Goal: Information Seeking & Learning: Compare options

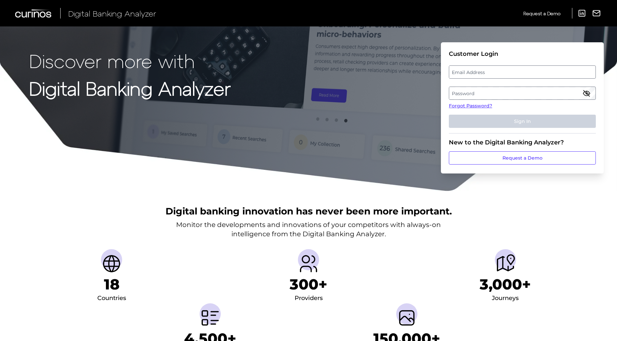
drag, startPoint x: 484, startPoint y: 77, endPoint x: 480, endPoint y: 73, distance: 6.3
click at [480, 73] on label "Email Address" at bounding box center [522, 72] width 146 height 12
click at [480, 73] on input "email" at bounding box center [522, 71] width 147 height 13
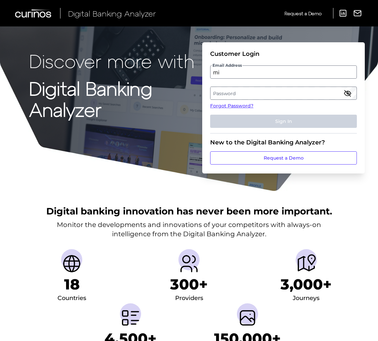
click at [216, 81] on fieldset "Customer Login Email Address mi Password Forgot Password? Sign In" at bounding box center [283, 91] width 147 height 83
click at [220, 75] on input "mi" at bounding box center [283, 71] width 147 height 13
click at [221, 73] on input "mi" at bounding box center [283, 71] width 147 height 13
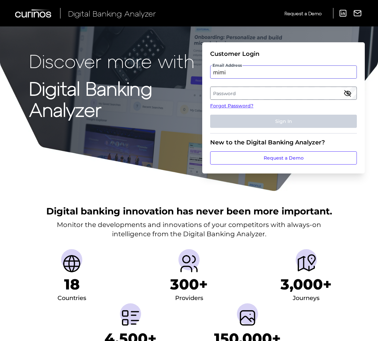
paste input "mitali.kripalani@aexp.com"
drag, startPoint x: 317, startPoint y: 74, endPoint x: 178, endPoint y: 73, distance: 138.9
click at [178, 73] on div "Discover more with Digital Banking Analyzer Customer Login Email Address mi mit…" at bounding box center [189, 96] width 378 height 192
paste input "mitali.kripalani@aexp.com"
drag, startPoint x: 280, startPoint y: 72, endPoint x: 380, endPoint y: 72, distance: 100.9
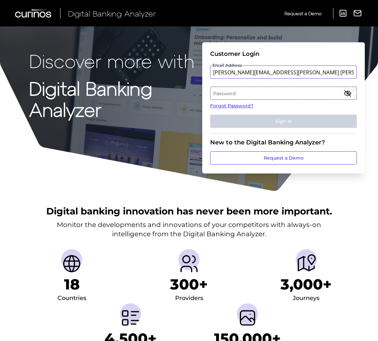
drag, startPoint x: 301, startPoint y: 69, endPoint x: 295, endPoint y: 70, distance: 5.7
click at [295, 70] on input "mitali.kripalani@aexp.commi mitali.kripalani@aexp.commi" at bounding box center [283, 71] width 147 height 13
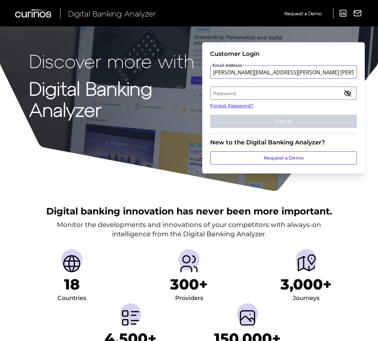
click at [295, 70] on input "mitali.kripalani@aexp.commi mitali.kripalani@aexp.commi" at bounding box center [283, 71] width 147 height 13
type input "mitali.kripalani@aexp.commi mitali.kripalani@aexp.commi"
click at [225, 69] on label "Email Address" at bounding box center [284, 72] width 146 height 12
click at [225, 69] on input "email" at bounding box center [283, 71] width 147 height 13
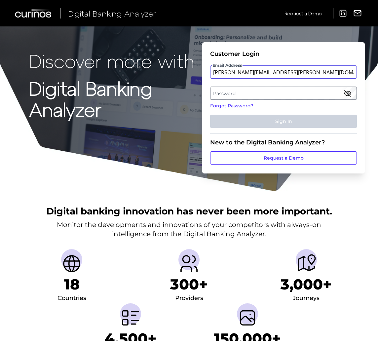
type input "mitali.kripalani@aexp.com"
click at [348, 91] on icon "button" at bounding box center [348, 93] width 8 height 8
click at [290, 93] on label "Password" at bounding box center [284, 93] width 146 height 12
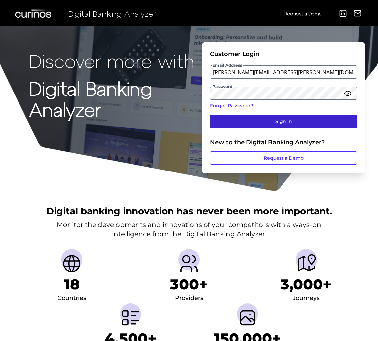
click at [277, 123] on button "Sign In" at bounding box center [283, 121] width 147 height 13
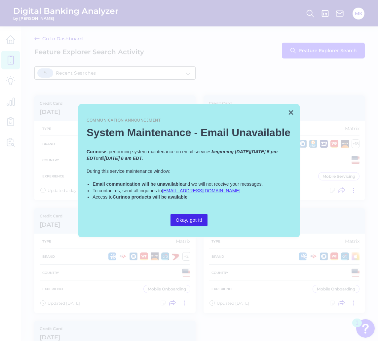
click at [185, 222] on button "Okay, got it!" at bounding box center [189, 220] width 37 height 13
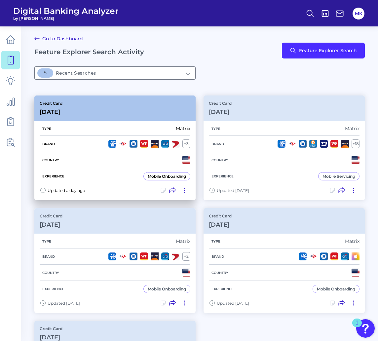
click at [153, 175] on div "Mobile Onboarding" at bounding box center [167, 176] width 38 height 5
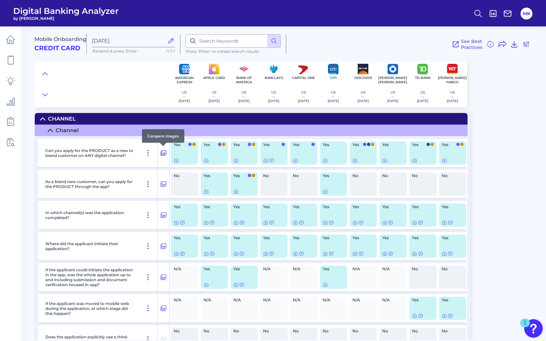
click at [162, 152] on icon at bounding box center [163, 153] width 7 height 8
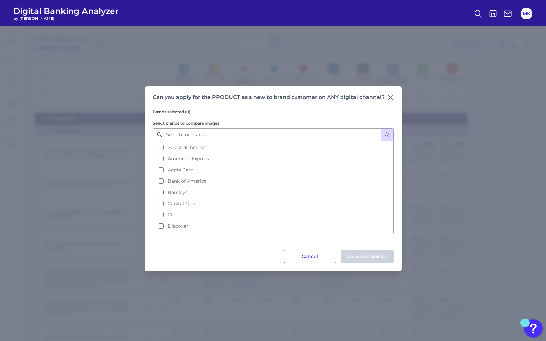
click at [381, 92] on div "Can you apply for the PRODUCT as a new to brand customer on ANY digital channel…" at bounding box center [273, 178] width 257 height 185
click at [381, 95] on icon at bounding box center [390, 97] width 7 height 7
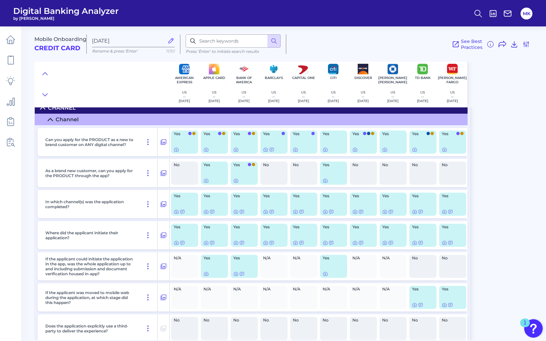
scroll to position [12, 0]
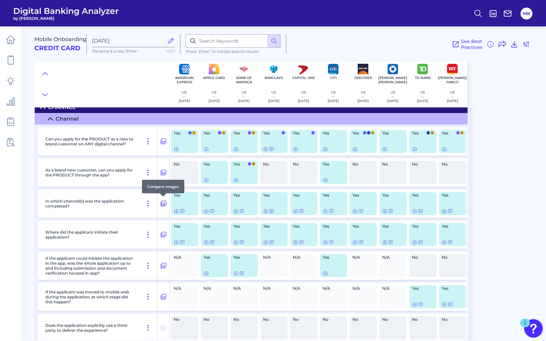
click at [163, 206] on icon at bounding box center [163, 204] width 7 height 8
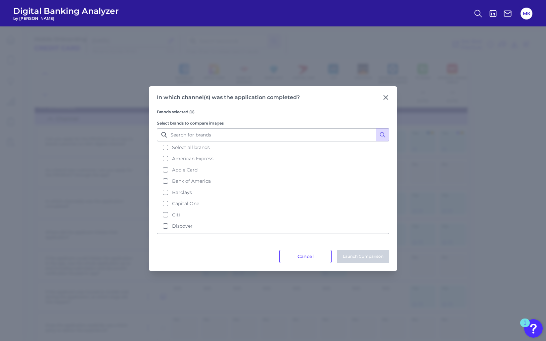
click at [381, 96] on div "In which channel(s) was the application completed? Brands selected (0) Select b…" at bounding box center [273, 178] width 248 height 185
click at [381, 95] on icon at bounding box center [385, 97] width 7 height 7
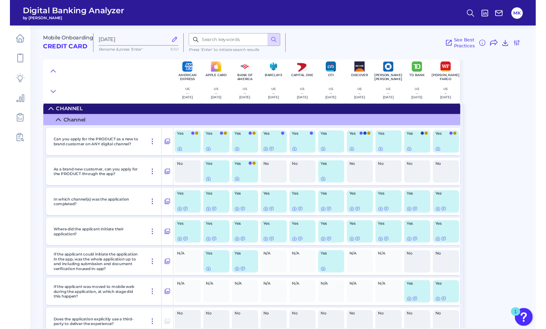
scroll to position [11, 0]
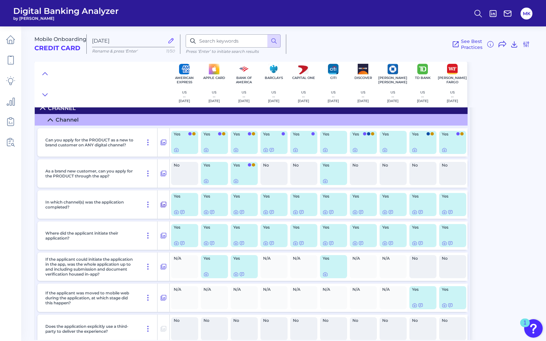
click at [167, 202] on button at bounding box center [163, 204] width 12 height 11
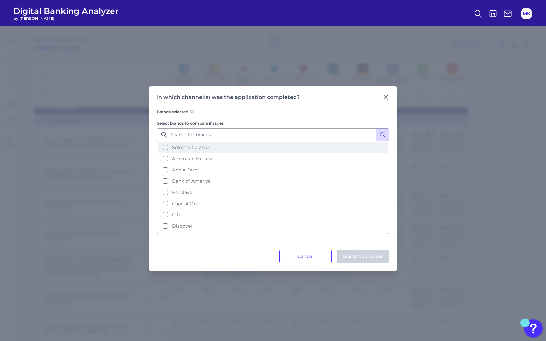
click at [169, 144] on button "Select all brands" at bounding box center [272, 147] width 231 height 11
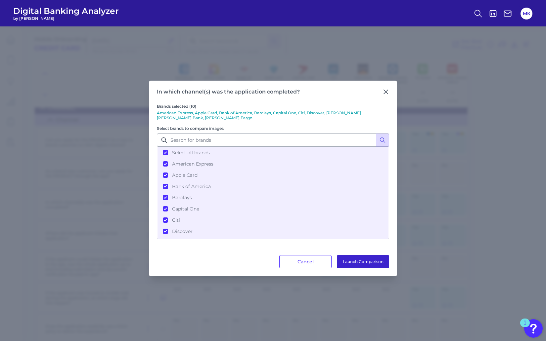
drag, startPoint x: 377, startPoint y: 267, endPoint x: 373, endPoint y: 264, distance: 4.7
click at [373, 263] on button "Launch Comparison" at bounding box center [363, 261] width 52 height 13
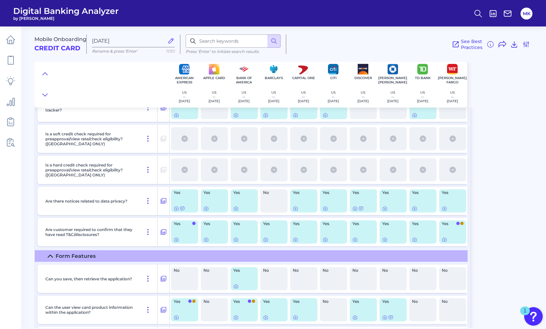
scroll to position [1534, 0]
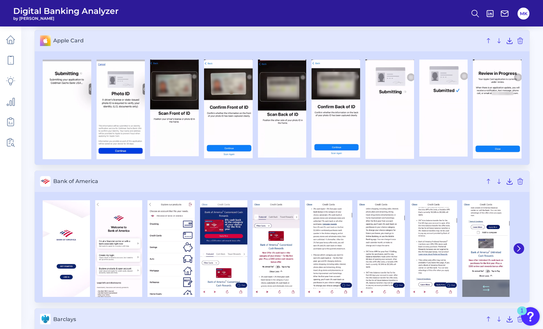
scroll to position [243, 0]
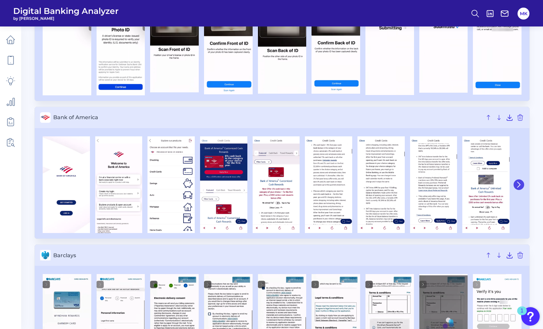
click at [519, 186] on icon at bounding box center [519, 185] width 6 height 6
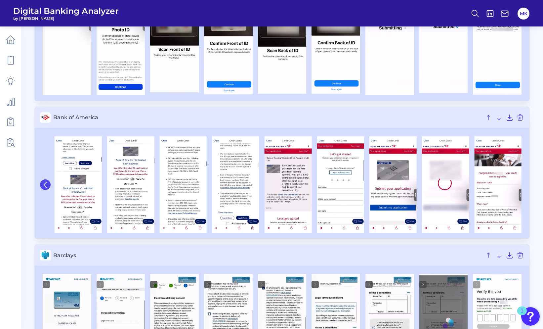
click at [43, 184] on icon at bounding box center [45, 185] width 6 height 6
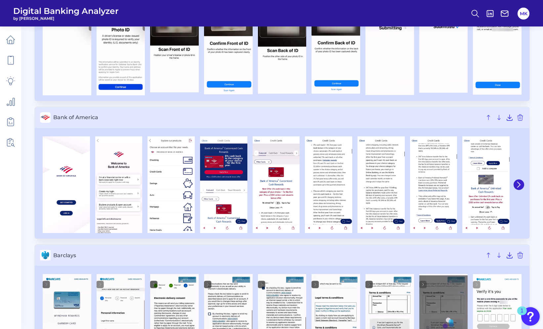
click at [520, 179] on div at bounding box center [518, 184] width 12 height 103
click at [520, 182] on icon at bounding box center [519, 185] width 6 height 6
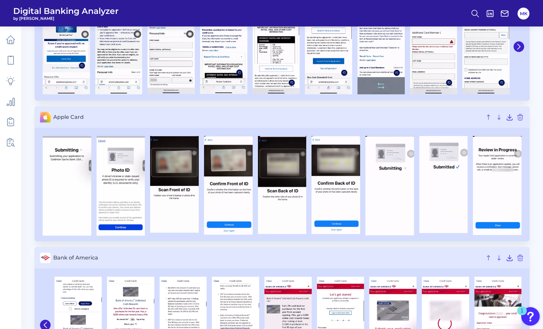
scroll to position [138, 0]
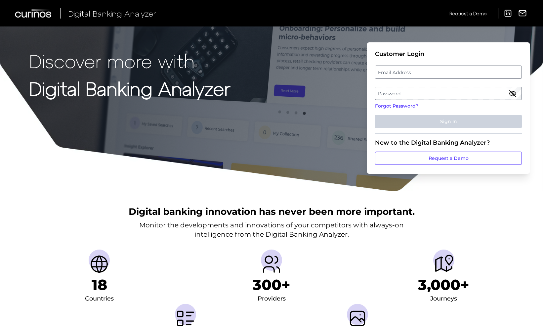
click at [410, 65] on fieldset "Customer Login Email Address Password Forgot Password? Sign In" at bounding box center [448, 91] width 147 height 83
click at [410, 76] on label "Email Address" at bounding box center [448, 72] width 146 height 12
click at [410, 76] on input "email" at bounding box center [448, 71] width 147 height 13
click at [399, 76] on input "Email Address" at bounding box center [448, 71] width 147 height 13
click at [422, 71] on label "Email Address" at bounding box center [448, 72] width 146 height 12
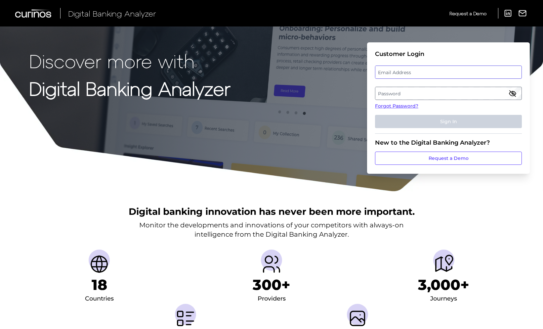
click at [422, 71] on input "email" at bounding box center [448, 71] width 147 height 13
click at [418, 65] on input "Email Address" at bounding box center [448, 71] width 147 height 13
click at [424, 79] on fieldset "Customer Login Email Address Password Forgot Password? Sign In" at bounding box center [448, 91] width 147 height 83
click at [414, 71] on label "Email Address" at bounding box center [448, 72] width 146 height 12
click at [414, 71] on input "email" at bounding box center [448, 71] width 147 height 13
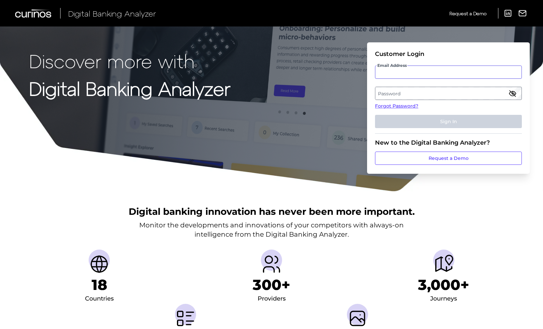
click at [405, 72] on input "Email Address" at bounding box center [448, 71] width 147 height 13
click at [418, 71] on label "Email Address" at bounding box center [448, 72] width 146 height 12
click at [418, 71] on input "email" at bounding box center [448, 71] width 147 height 13
click at [423, 71] on input "Email Address" at bounding box center [448, 71] width 147 height 13
click at [391, 77] on input "Email Address" at bounding box center [448, 71] width 147 height 13
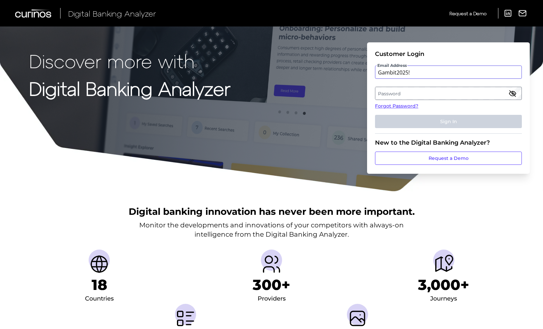
click at [407, 72] on input "Gambit2025!" at bounding box center [448, 71] width 147 height 13
type input "Gambit2025!"
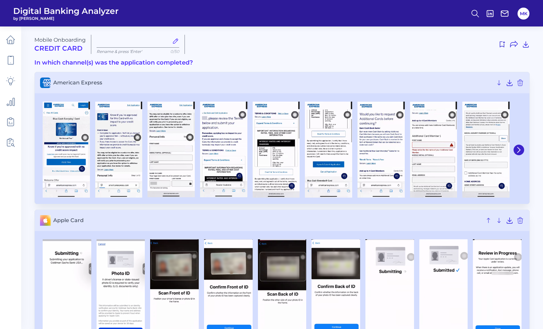
type input "[DATE]"
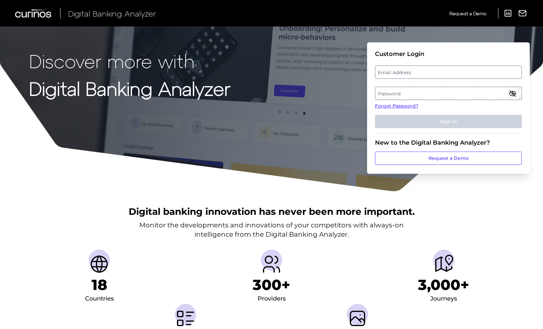
click at [399, 67] on label "Email Address" at bounding box center [448, 72] width 146 height 12
click at [399, 67] on input "email" at bounding box center [448, 71] width 147 height 13
type input "mitali.kripalani@aexp.com"
click at [504, 92] on label "Password" at bounding box center [448, 93] width 146 height 12
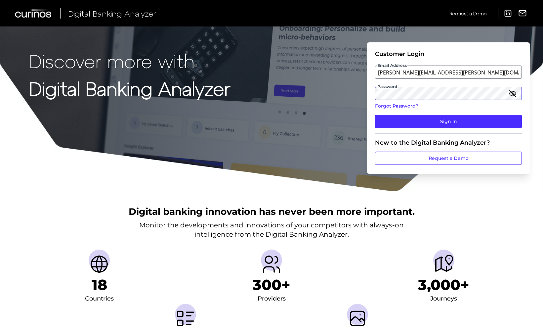
click at [375, 115] on button "Sign In" at bounding box center [448, 121] width 147 height 13
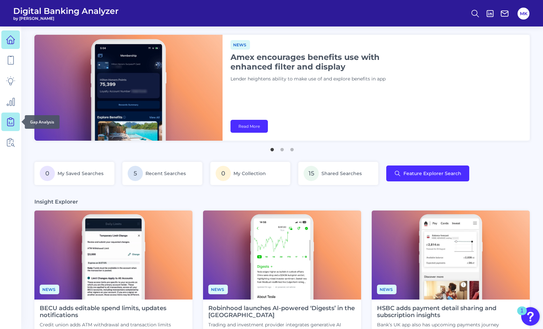
click at [8, 116] on link at bounding box center [10, 121] width 19 height 19
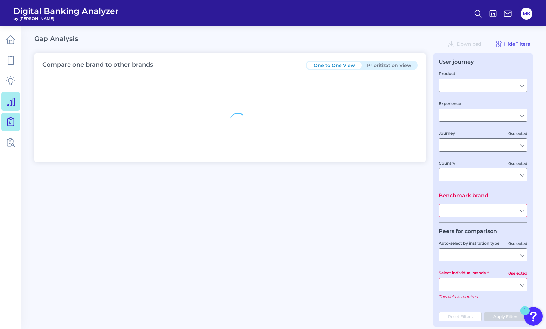
type input "Business Bank Account"
type input "Mobile Servicing"
type input "Pre-Login Area, Secure Area, Move Money, Card Management, User Permissions & En…"
type input "[GEOGRAPHIC_DATA]"
type input "American Express"
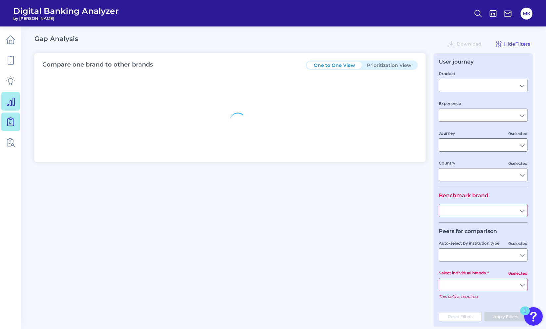
type input "All Select individual brands"
type input "All Journeys"
type input "All Countries"
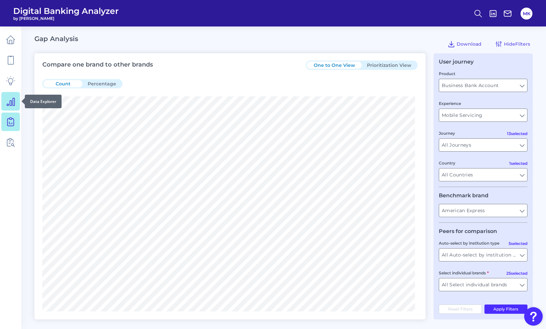
click at [12, 106] on link at bounding box center [10, 101] width 19 height 19
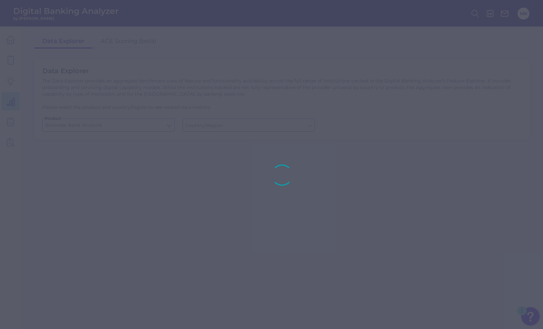
type input "United States"
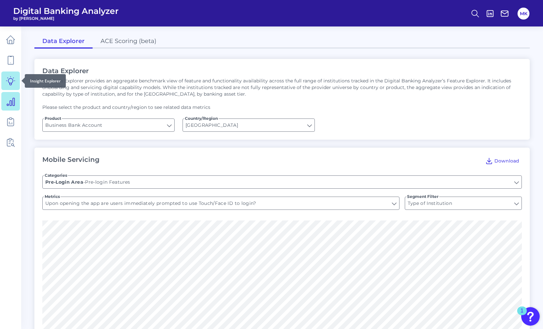
click at [12, 89] on link at bounding box center [10, 80] width 19 height 19
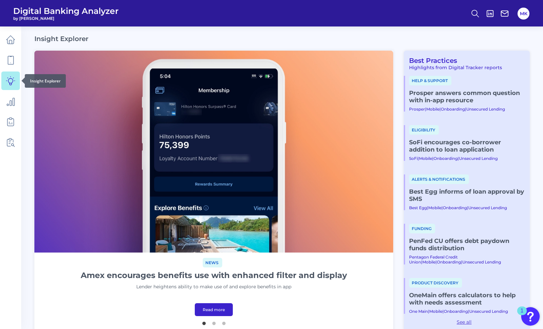
click at [9, 83] on icon at bounding box center [10, 80] width 9 height 9
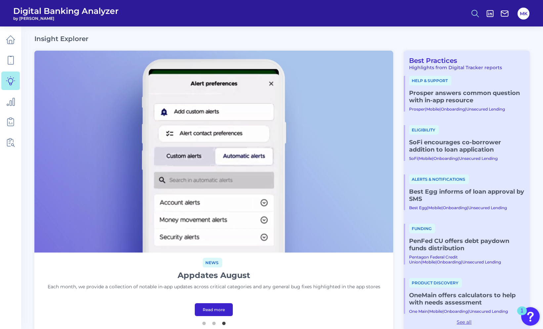
click at [474, 12] on icon at bounding box center [475, 13] width 9 height 9
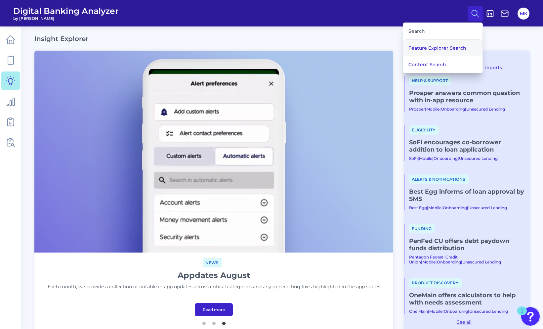
click at [435, 43] on button "Feature Explorer Search" at bounding box center [442, 48] width 79 height 17
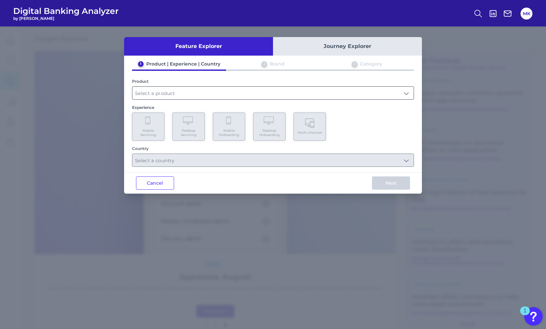
click at [248, 92] on input "text" at bounding box center [272, 93] width 281 height 13
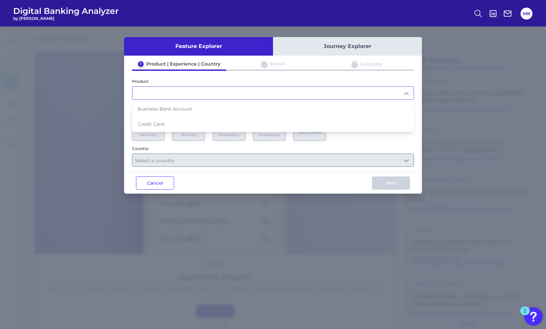
click at [444, 42] on div "Feature Explorer Journey Explorer 1 Product | Experience | Country 2 Brand 3 Ca…" at bounding box center [273, 177] width 546 height 302
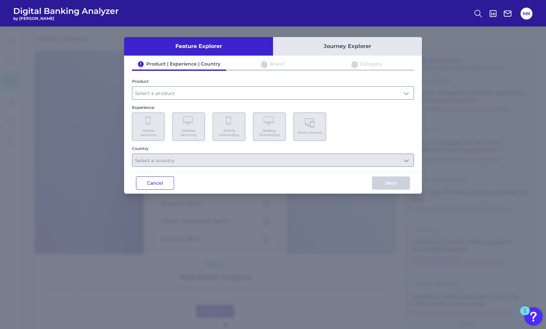
click at [152, 184] on button "Cancel" at bounding box center [155, 182] width 38 height 13
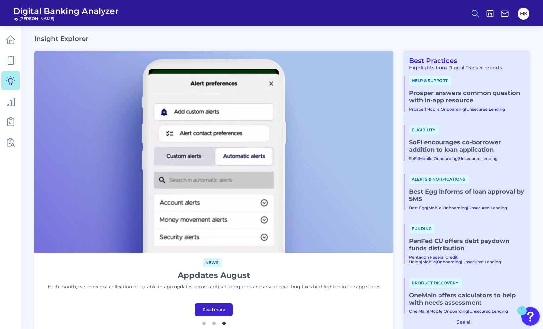
click at [478, 15] on icon at bounding box center [475, 13] width 9 height 9
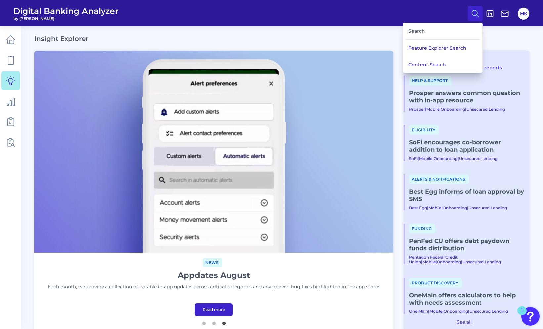
drag, startPoint x: 442, startPoint y: 31, endPoint x: 438, endPoint y: 29, distance: 4.0
click at [438, 29] on div "Search" at bounding box center [443, 31] width 74 height 17
click at [440, 50] on button "Feature Explorer Search" at bounding box center [442, 48] width 79 height 17
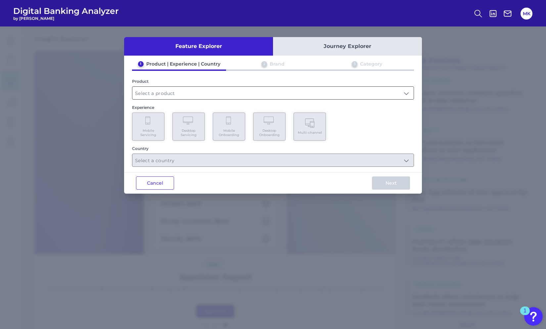
click at [246, 92] on input "text" at bounding box center [272, 93] width 281 height 13
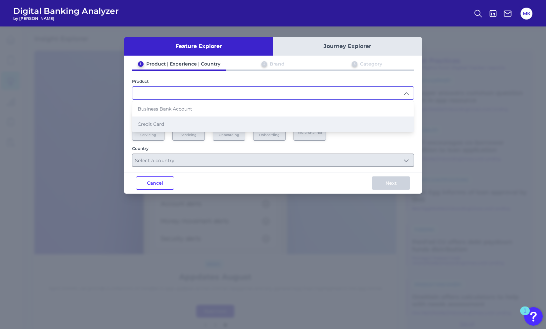
click at [203, 122] on li "Credit Card" at bounding box center [272, 123] width 281 height 15
type input "Credit Card"
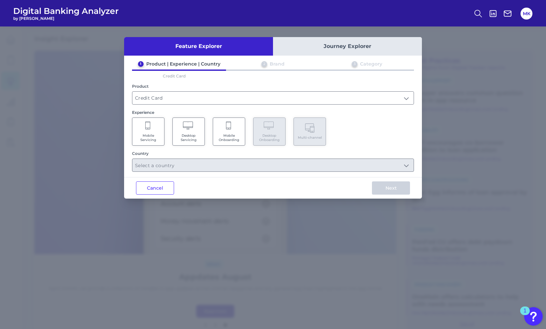
click at [148, 129] on icon at bounding box center [148, 125] width 6 height 9
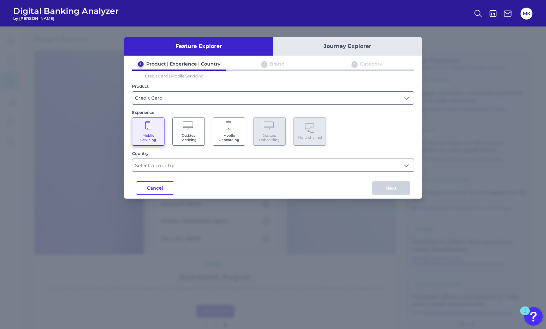
click at [194, 129] on Servicing "Desktop Servicing" at bounding box center [188, 131] width 32 height 28
click at [234, 137] on span "Mobile Onboarding" at bounding box center [228, 137] width 25 height 9
click at [211, 177] on div "Cancel Next" at bounding box center [273, 188] width 298 height 22
click at [204, 167] on input "text" at bounding box center [272, 165] width 281 height 13
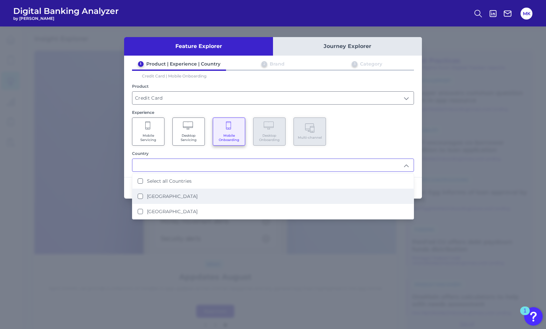
click at [185, 189] on li "United States" at bounding box center [272, 196] width 281 height 15
type input "United States"
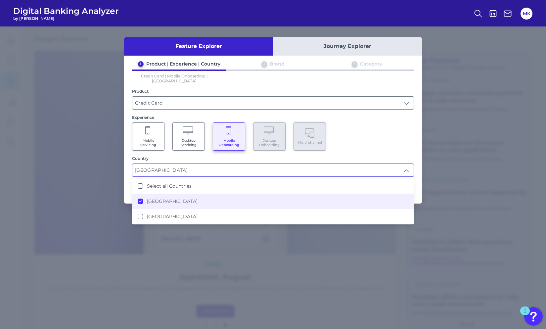
scroll to position [0, 0]
click at [465, 159] on div "Feature Explorer Journey Explorer 1 Product | Experience | Country 2 Brand 3 Ca…" at bounding box center [273, 177] width 546 height 302
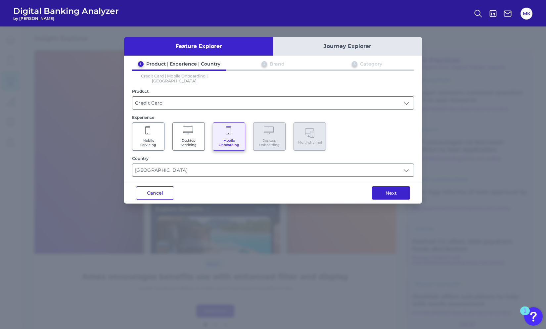
click at [392, 186] on button "Next" at bounding box center [391, 192] width 38 height 13
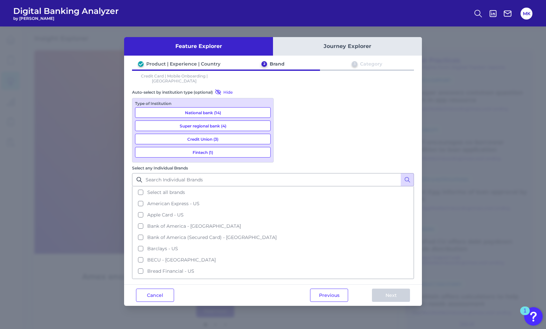
click at [209, 108] on button "National bank (14)" at bounding box center [203, 112] width 136 height 11
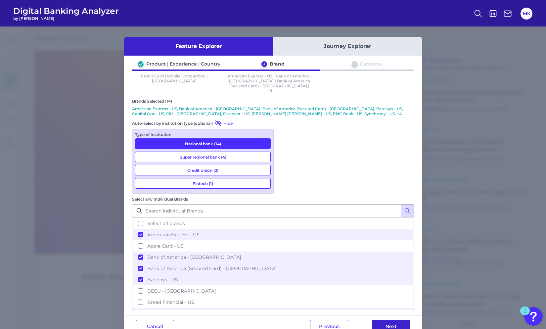
click at [397, 320] on button "Next" at bounding box center [391, 326] width 38 height 13
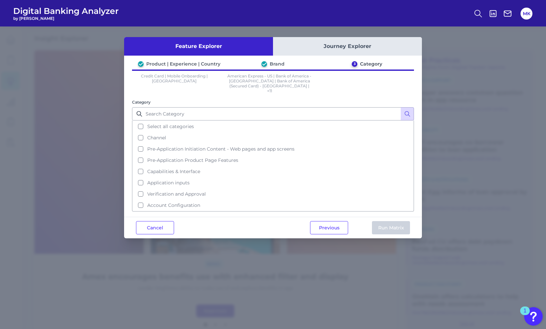
click at [279, 63] on div "Brand" at bounding box center [277, 64] width 15 height 6
click at [157, 221] on button "Cancel" at bounding box center [155, 227] width 38 height 13
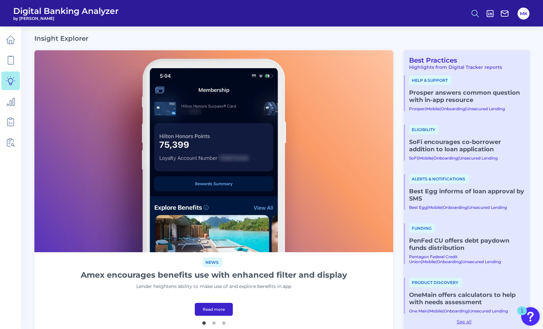
click at [476, 13] on icon at bounding box center [475, 13] width 9 height 9
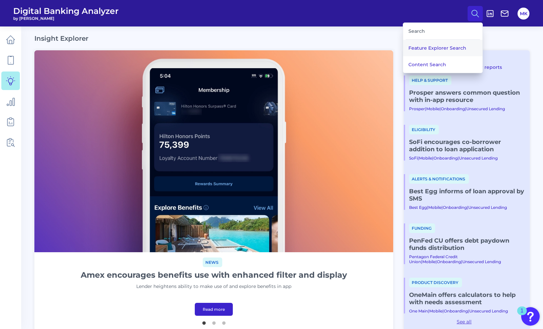
click at [449, 50] on button "Feature Explorer Search" at bounding box center [442, 48] width 79 height 17
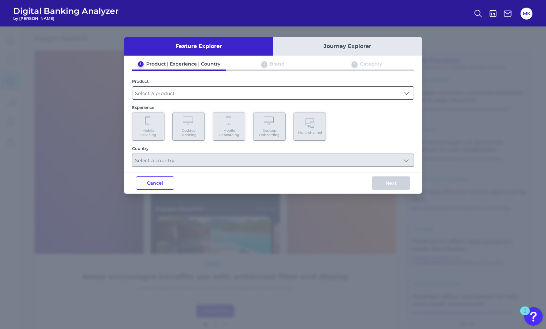
click at [201, 88] on input "text" at bounding box center [272, 93] width 281 height 13
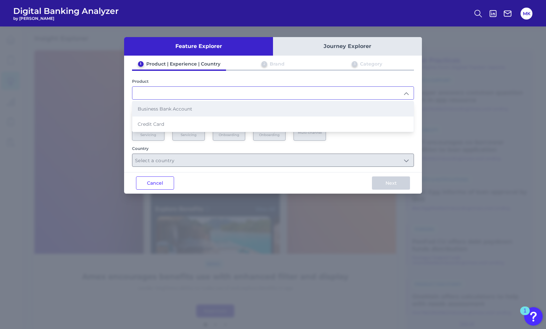
click at [196, 106] on li "Business Bank Account" at bounding box center [272, 108] width 281 height 15
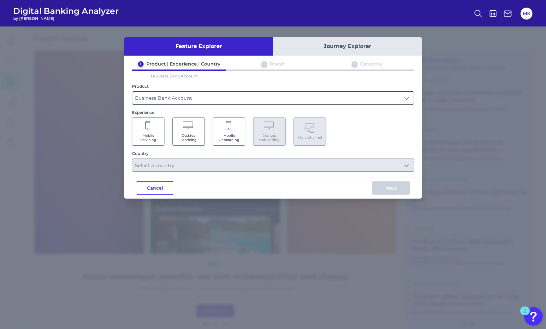
click at [189, 97] on input "Business Bank Account" at bounding box center [272, 98] width 281 height 13
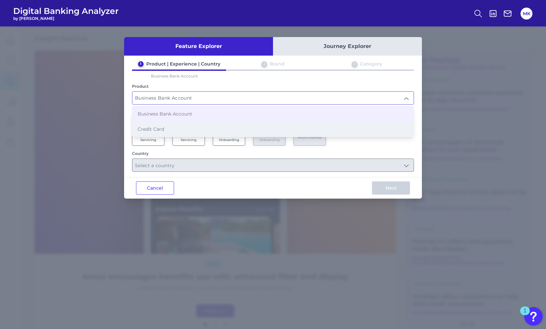
click at [194, 125] on li "Credit Card" at bounding box center [272, 128] width 281 height 15
type input "Credit Card"
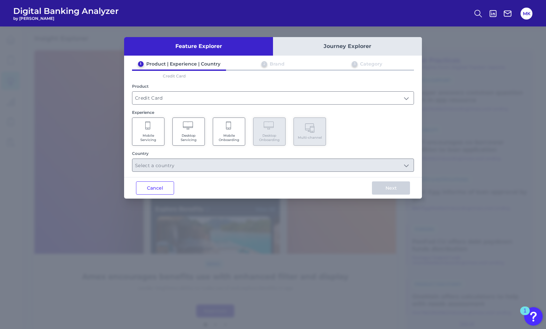
click at [237, 129] on Onboarding "Mobile Onboarding" at bounding box center [229, 131] width 32 height 28
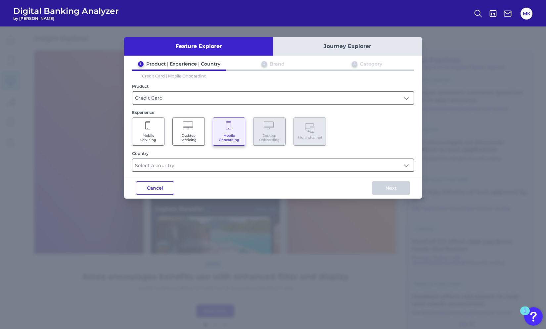
click at [236, 163] on input "text" at bounding box center [272, 165] width 281 height 13
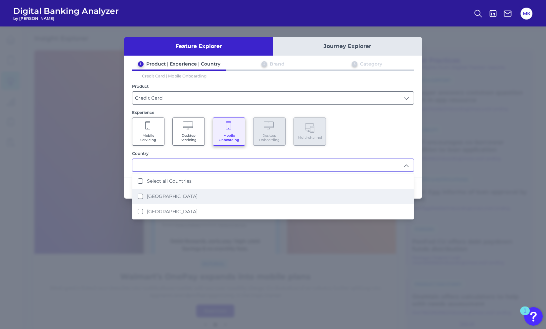
click at [157, 198] on label "United States" at bounding box center [172, 196] width 51 height 6
type input "United States"
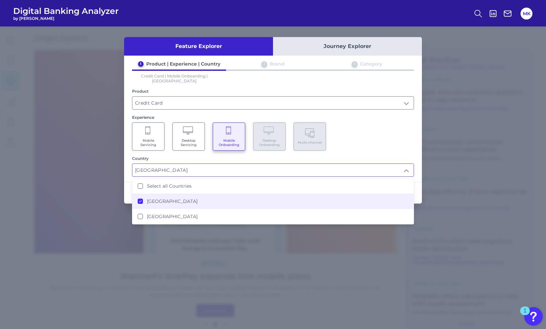
click at [217, 164] on input "United States" at bounding box center [272, 170] width 281 height 13
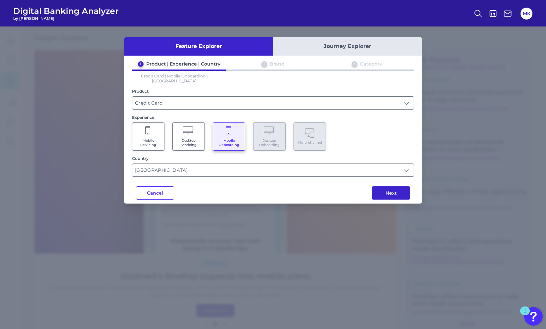
click at [404, 190] on button "Next" at bounding box center [391, 192] width 38 height 13
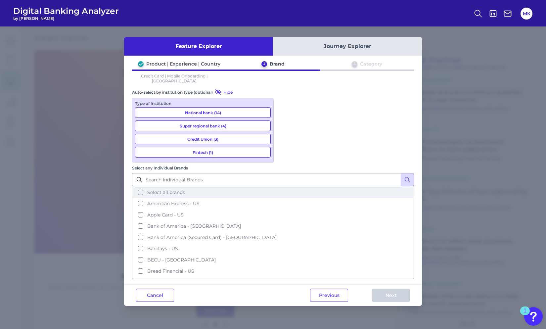
click at [278, 187] on button "Select all brands" at bounding box center [273, 192] width 280 height 11
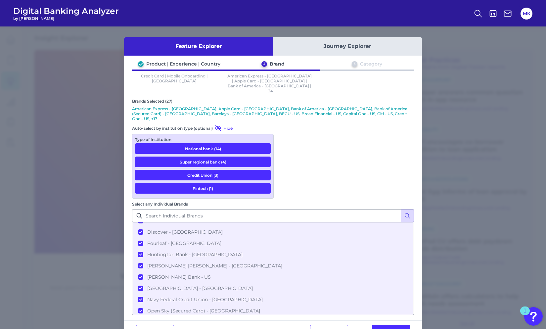
scroll to position [134, 0]
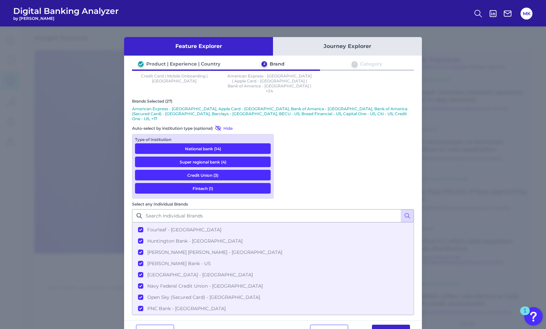
click at [397, 324] on button "Next" at bounding box center [391, 330] width 38 height 13
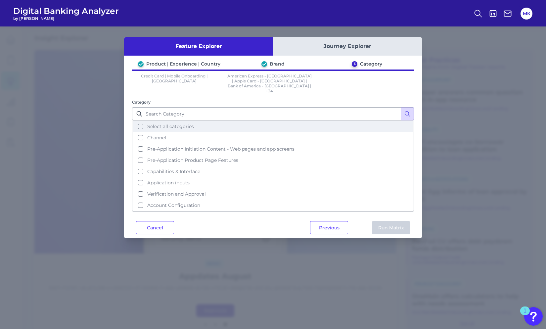
click at [164, 123] on span "Select all categories" at bounding box center [170, 126] width 47 height 6
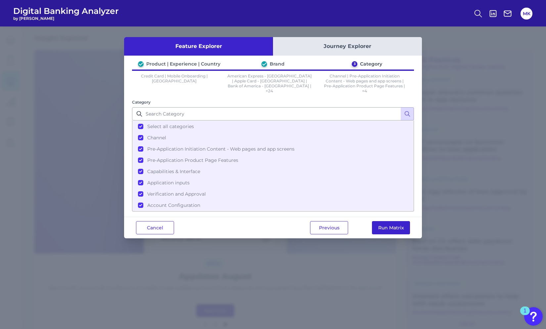
click at [387, 230] on button "Run Matrix" at bounding box center [391, 227] width 38 height 13
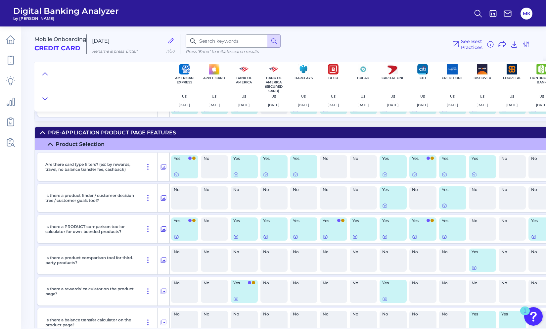
scroll to position [647, 1]
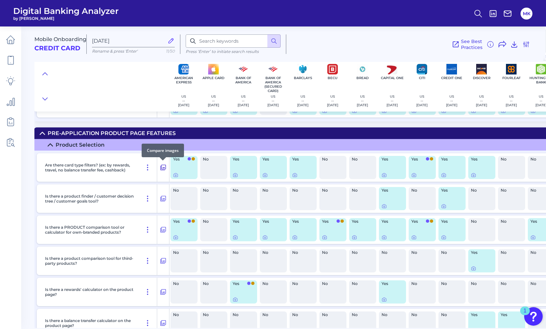
click at [160, 170] on icon at bounding box center [163, 167] width 7 height 8
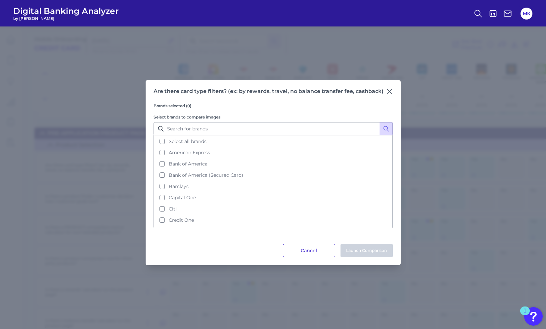
click at [302, 252] on button "Cancel" at bounding box center [309, 250] width 52 height 13
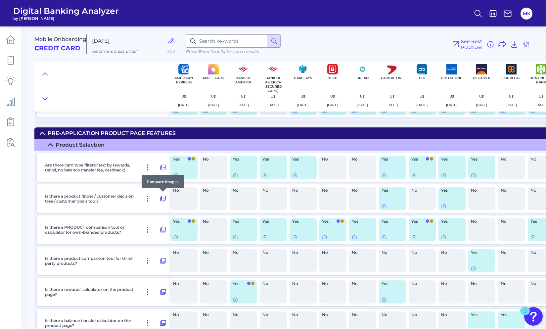
click at [167, 197] on button at bounding box center [163, 198] width 12 height 11
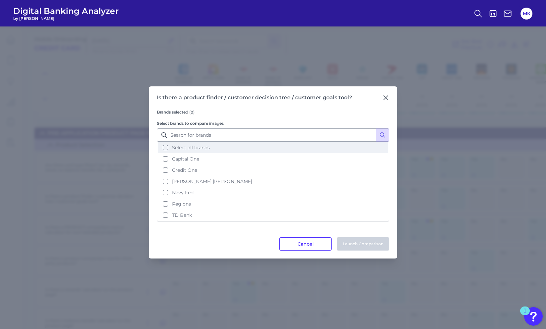
click at [184, 147] on span "Select all brands" at bounding box center [191, 148] width 38 height 6
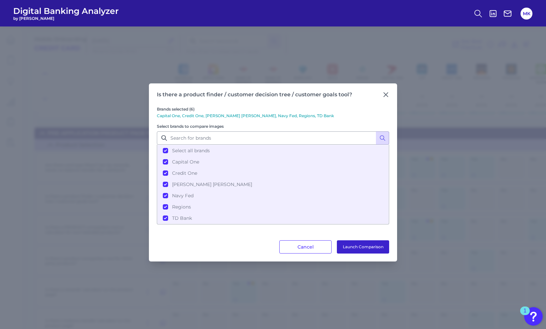
click at [360, 246] on button "Launch Comparison" at bounding box center [363, 246] width 52 height 13
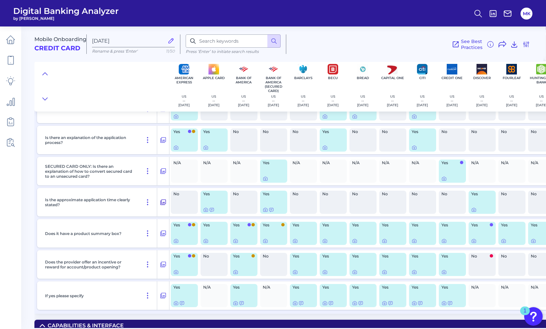
scroll to position [1177, 1]
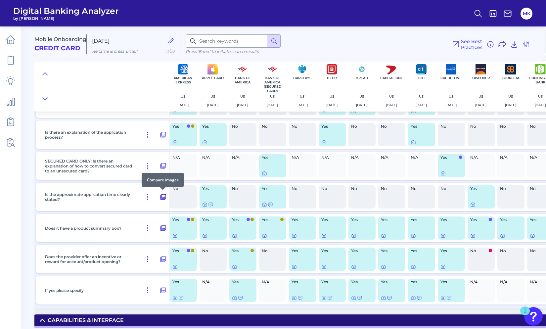
click at [162, 200] on icon at bounding box center [163, 197] width 7 height 8
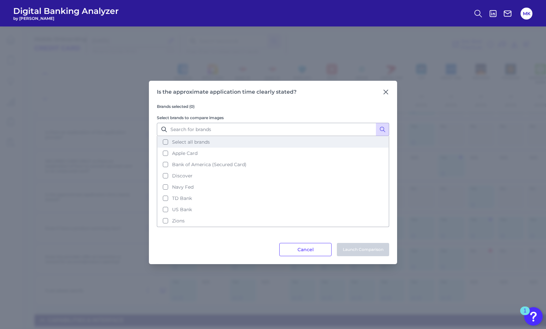
click at [203, 142] on span "Select all brands" at bounding box center [191, 142] width 38 height 6
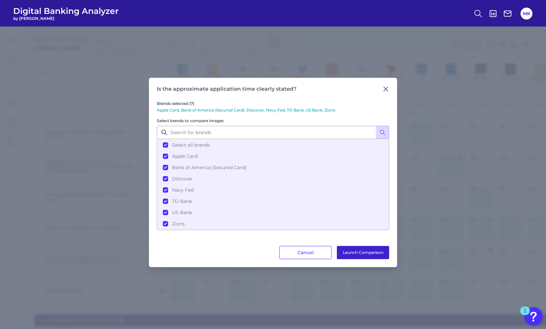
click at [367, 253] on button "Launch Comparison" at bounding box center [363, 252] width 52 height 13
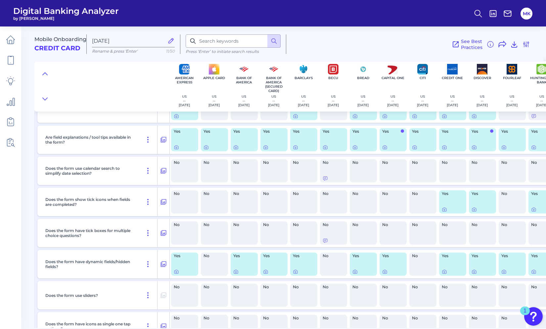
scroll to position [1749, 1]
click at [162, 200] on icon at bounding box center [163, 202] width 7 height 8
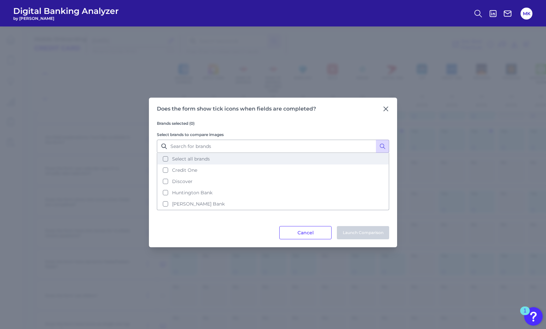
click at [189, 162] on button "Select all brands" at bounding box center [272, 158] width 231 height 11
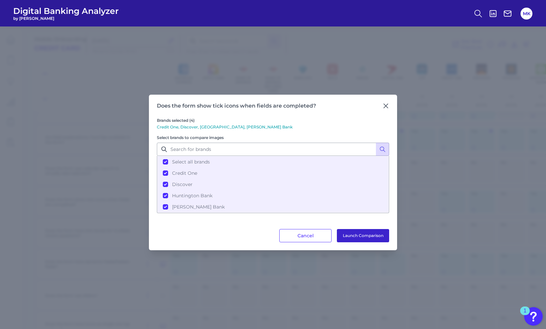
click at [353, 238] on button "Launch Comparison" at bounding box center [363, 235] width 52 height 13
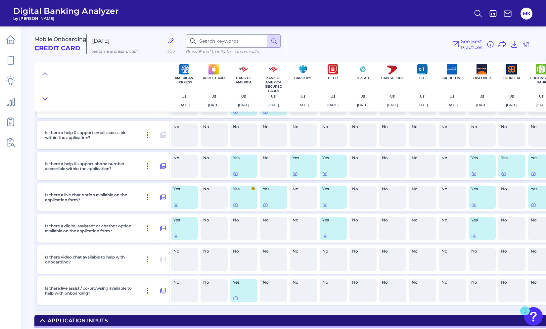
scroll to position [2239, 0]
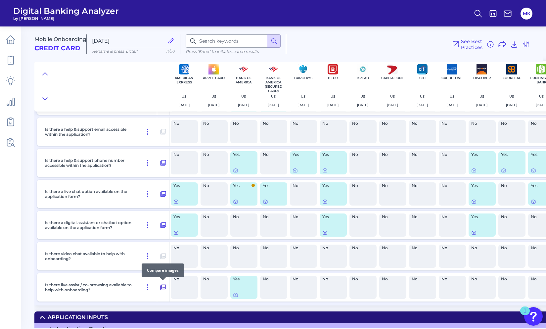
click at [163, 286] on icon at bounding box center [163, 287] width 7 height 8
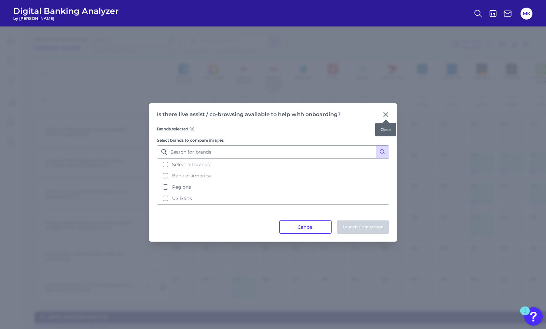
click at [384, 112] on icon at bounding box center [386, 114] width 4 height 4
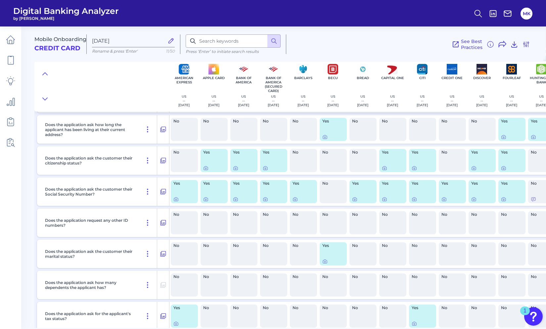
scroll to position [2762, 0]
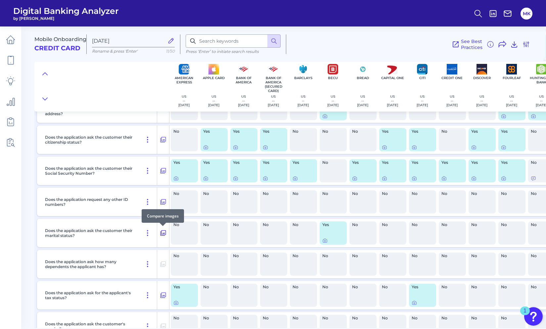
click at [163, 231] on icon at bounding box center [163, 233] width 7 height 8
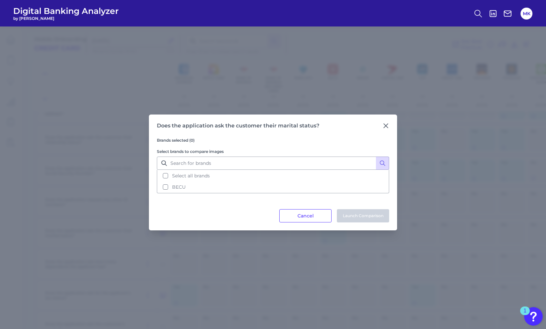
click at [392, 126] on div "Does the application ask the customer their marital status? Brands selected (0)…" at bounding box center [273, 172] width 248 height 116
click at [383, 122] on icon at bounding box center [385, 125] width 7 height 7
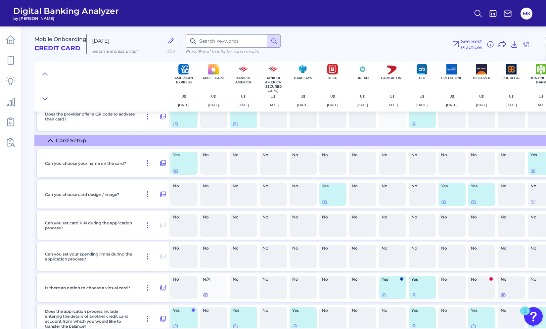
scroll to position [5035, 0]
click at [165, 194] on icon at bounding box center [163, 194] width 7 height 8
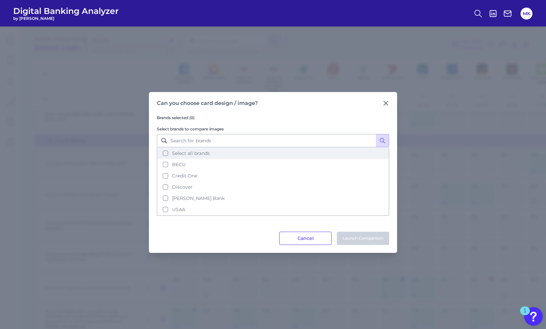
click at [186, 155] on span "Select all brands" at bounding box center [191, 153] width 38 height 6
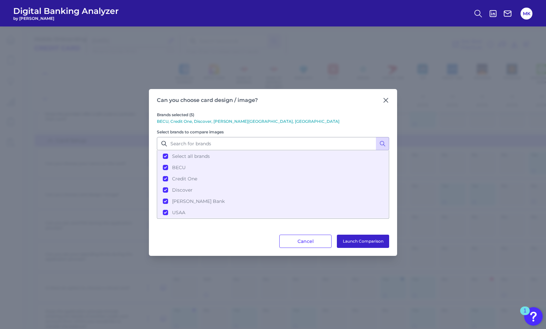
click at [360, 241] on button "Launch Comparison" at bounding box center [363, 241] width 52 height 13
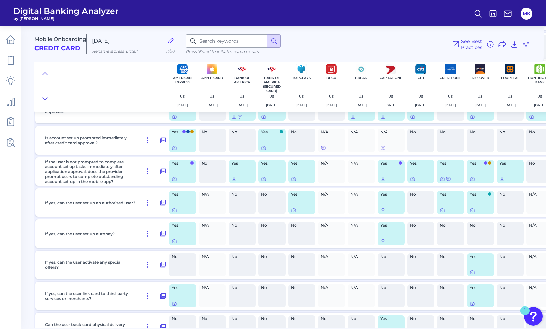
scroll to position [5420, 2]
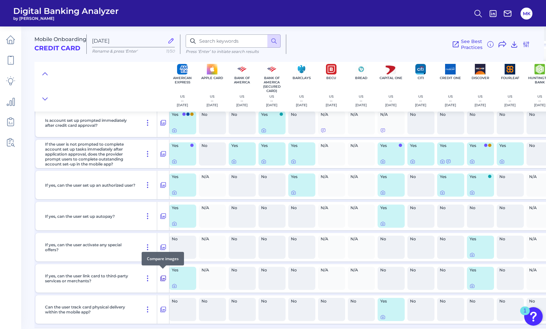
click at [158, 275] on button at bounding box center [163, 278] width 12 height 11
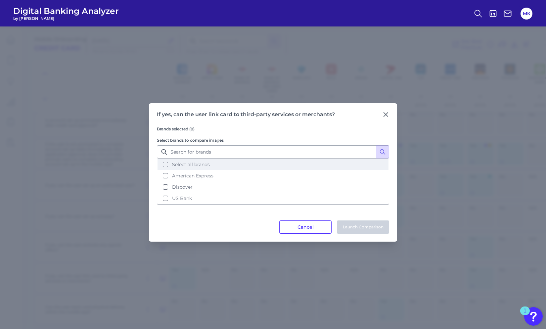
click at [190, 163] on span "Select all brands" at bounding box center [191, 164] width 38 height 6
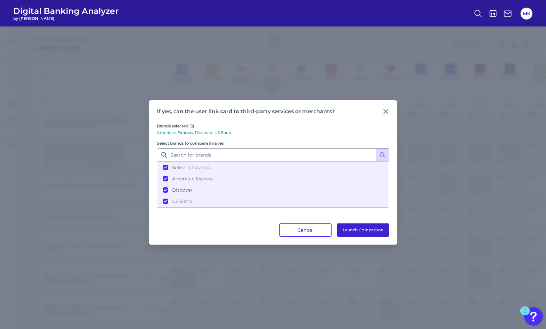
click at [353, 226] on button "Launch Comparison" at bounding box center [363, 229] width 52 height 13
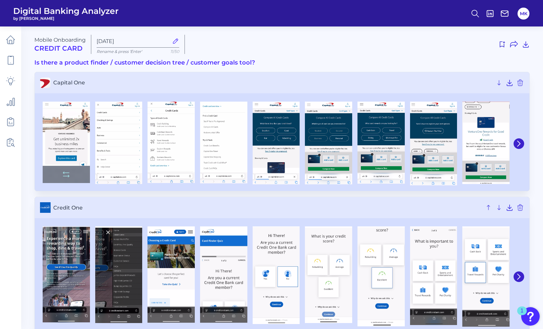
click at [69, 139] on img at bounding box center [66, 143] width 47 height 82
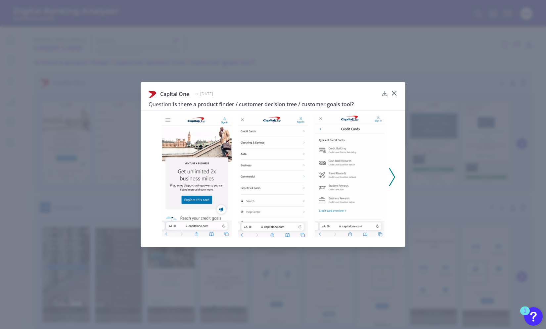
click at [390, 169] on polyline at bounding box center [391, 176] width 5 height 17
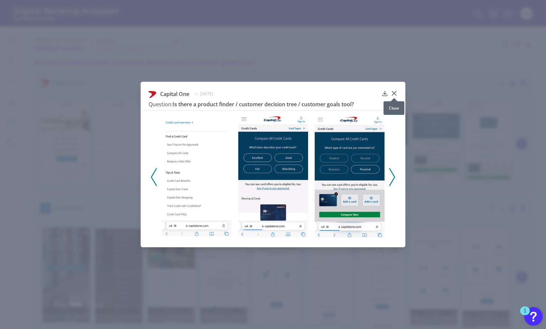
click at [393, 90] on icon at bounding box center [394, 93] width 7 height 7
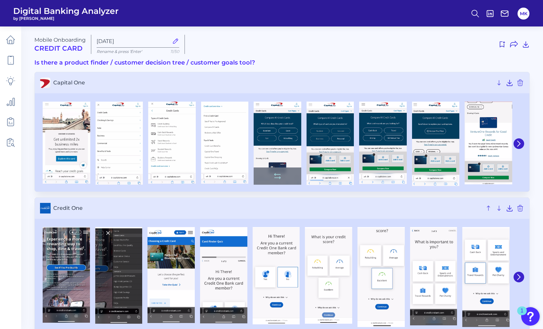
click at [283, 146] on img at bounding box center [278, 143] width 48 height 83
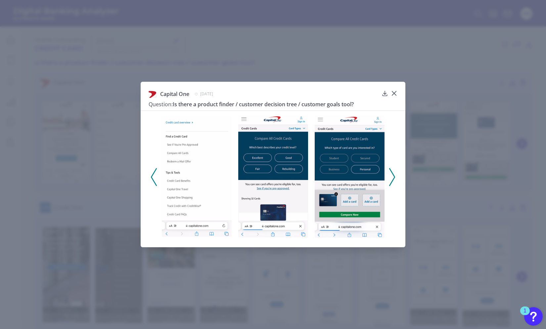
click at [402, 171] on div at bounding box center [273, 174] width 265 height 129
click at [389, 188] on div at bounding box center [273, 174] width 265 height 129
click at [391, 180] on icon at bounding box center [392, 177] width 6 height 18
click at [390, 177] on icon at bounding box center [392, 177] width 6 height 18
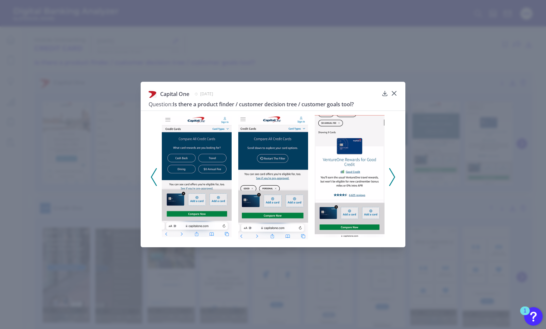
click at [390, 177] on icon at bounding box center [392, 177] width 6 height 18
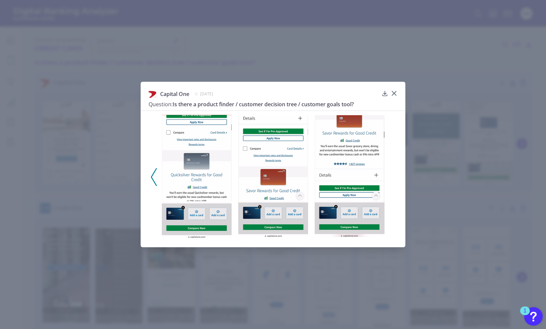
click at [385, 165] on div at bounding box center [349, 176] width 76 height 122
click at [391, 92] on icon at bounding box center [394, 93] width 7 height 7
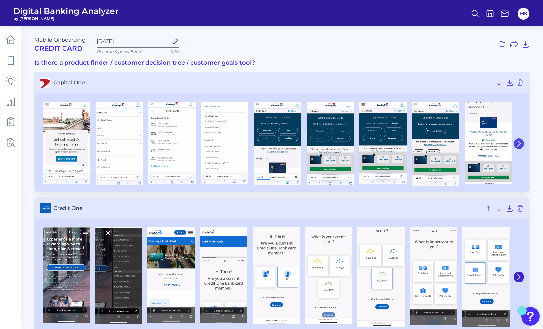
click at [523, 140] on button at bounding box center [519, 143] width 11 height 11
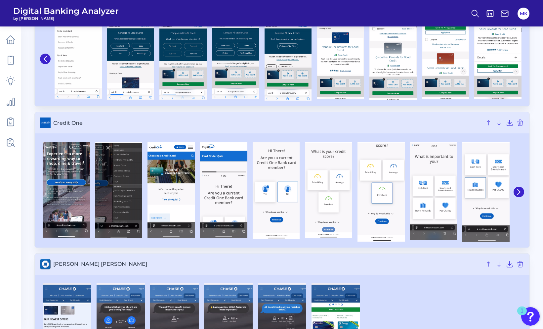
scroll to position [86, 0]
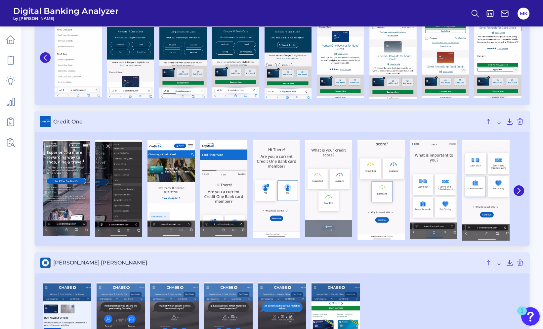
click at [325, 164] on img at bounding box center [328, 188] width 47 height 97
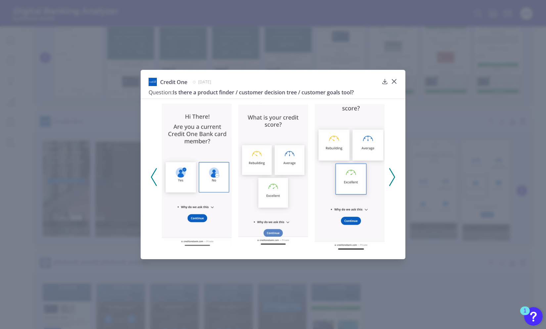
click at [397, 184] on div at bounding box center [273, 175] width 265 height 152
click at [391, 173] on icon at bounding box center [392, 177] width 6 height 18
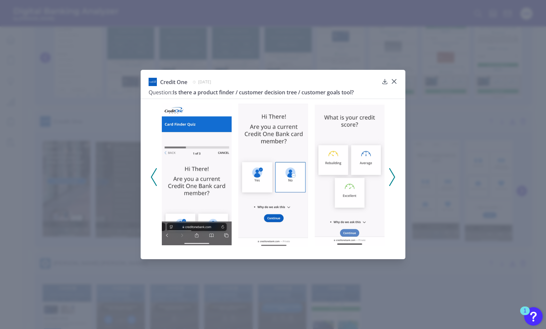
click at [391, 173] on icon at bounding box center [392, 177] width 6 height 18
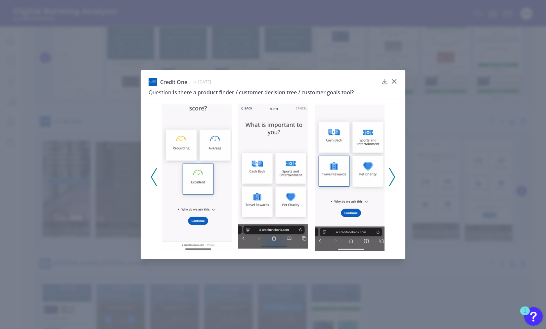
click at [395, 172] on icon at bounding box center [392, 177] width 6 height 18
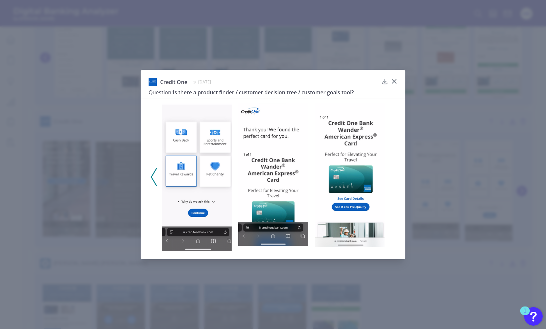
click at [393, 81] on icon at bounding box center [394, 81] width 7 height 7
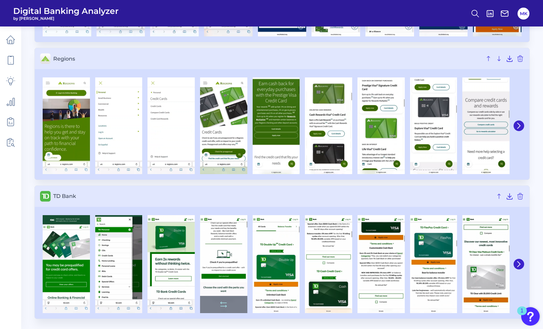
scroll to position [572, 0]
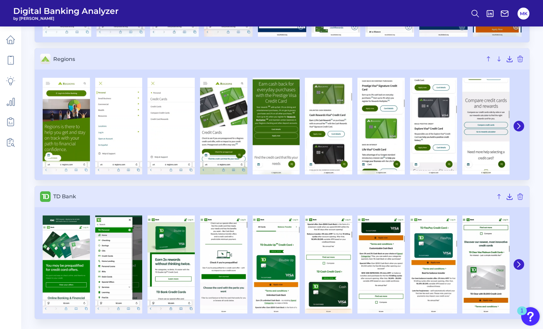
click at [524, 259] on div at bounding box center [518, 264] width 12 height 104
click at [523, 266] on button at bounding box center [519, 264] width 11 height 11
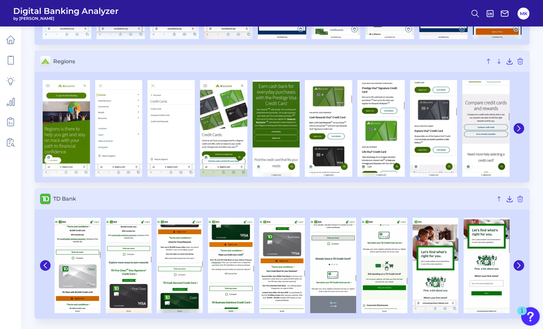
scroll to position [570, 0]
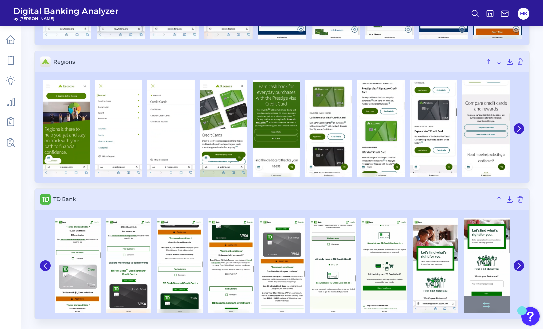
click at [481, 260] on img at bounding box center [487, 265] width 46 height 95
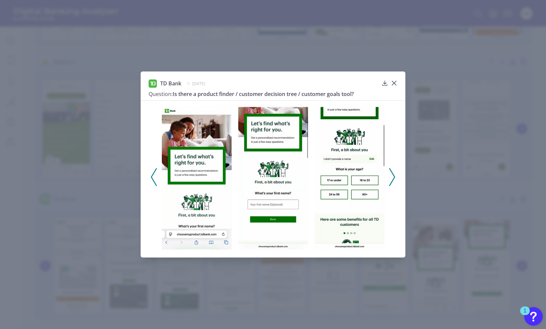
click at [398, 77] on div "TD Bank August 7, 2025 Question: Is there a product finder / customer decision …" at bounding box center [273, 164] width 265 height 186
click at [395, 86] on div at bounding box center [394, 87] width 7 height 7
click at [393, 82] on icon at bounding box center [394, 83] width 4 height 4
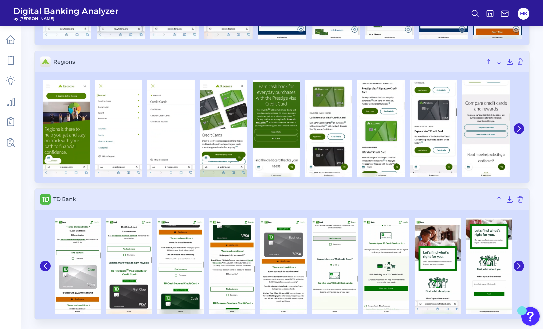
scroll to position [0, 0]
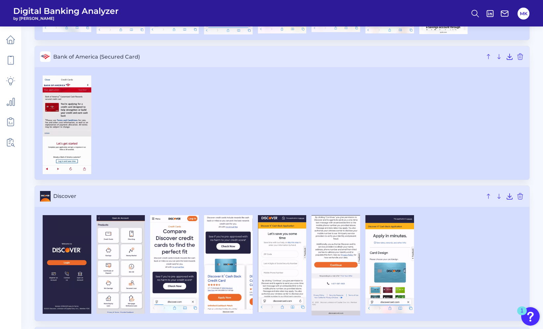
scroll to position [730, 0]
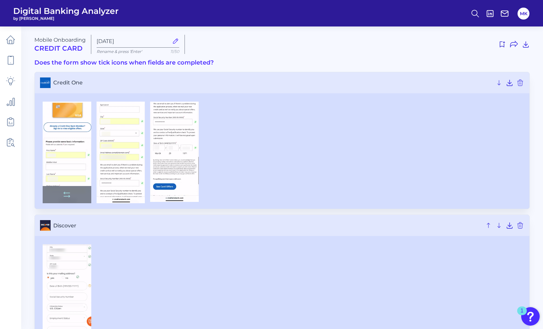
click at [72, 135] on img at bounding box center [67, 153] width 49 height 102
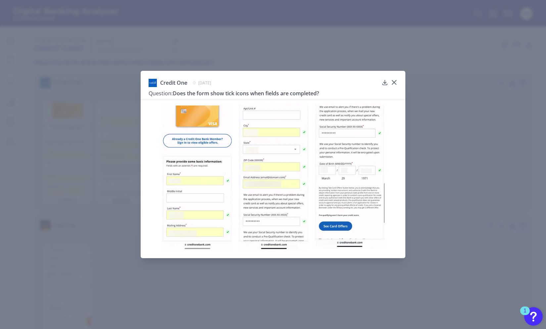
click at [397, 83] on div "Credit One [DATE] Question: Does the form show tick icons when fields are compl…" at bounding box center [273, 164] width 265 height 187
click at [395, 80] on icon at bounding box center [394, 82] width 4 height 4
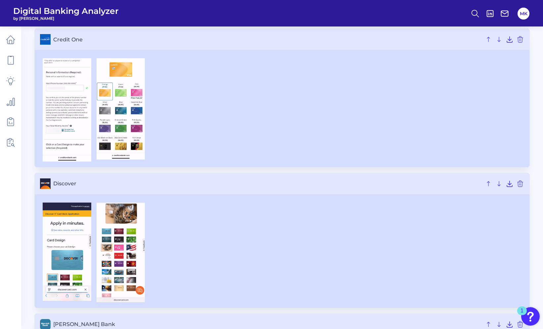
scroll to position [185, 0]
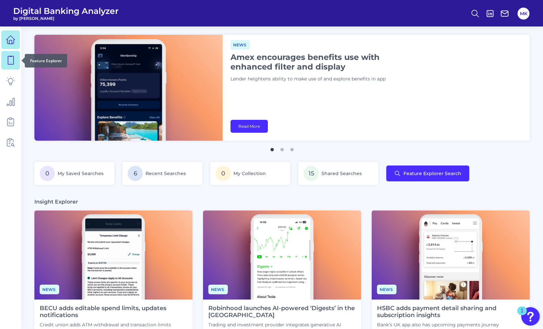
click at [13, 56] on icon at bounding box center [11, 60] width 6 height 8
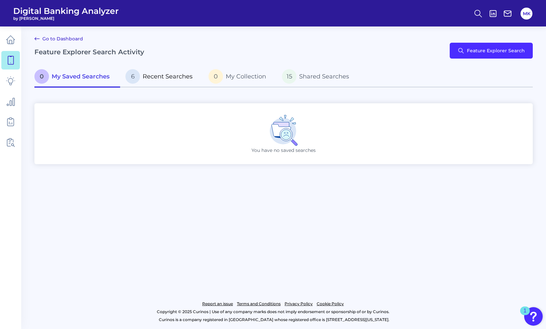
click at [143, 78] on span "Recent Searches" at bounding box center [168, 76] width 50 height 7
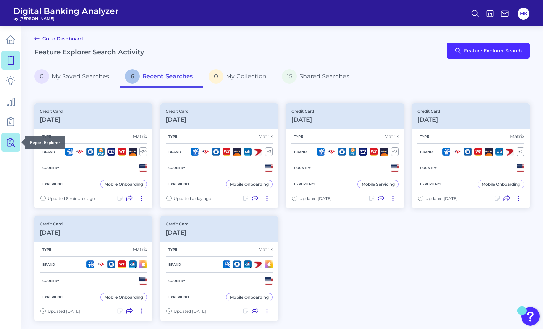
click at [18, 137] on link at bounding box center [10, 142] width 19 height 19
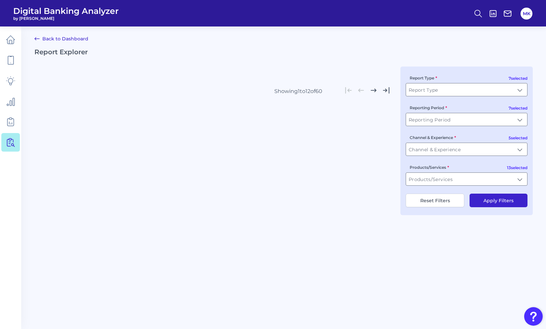
type input "All Report Types"
type input "All Reporting Periods"
type input "All Channel & Experiences"
type input "All Products/Services"
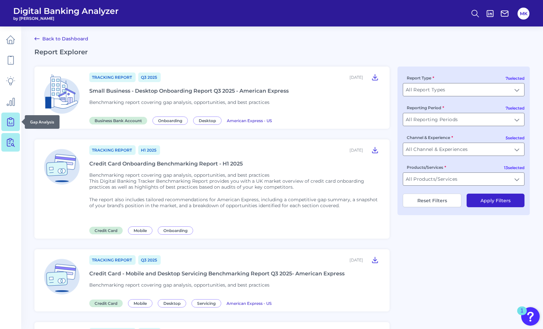
click at [12, 118] on icon at bounding box center [10, 121] width 9 height 9
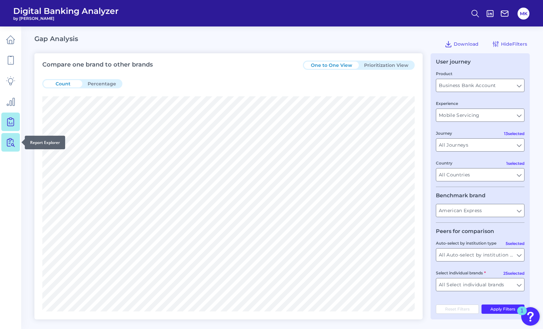
click at [5, 145] on link at bounding box center [10, 142] width 19 height 19
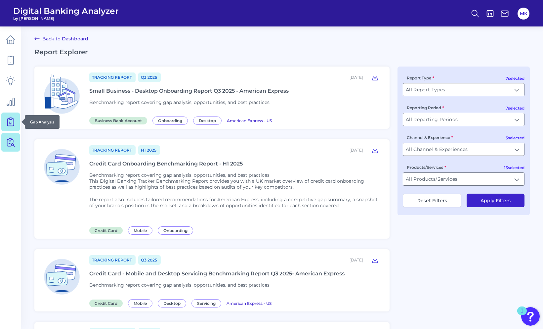
click at [8, 122] on icon at bounding box center [10, 121] width 9 height 9
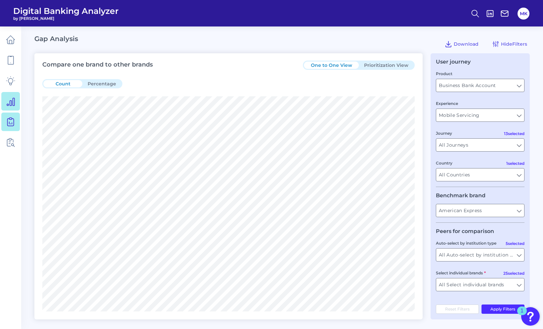
scroll to position [22, 0]
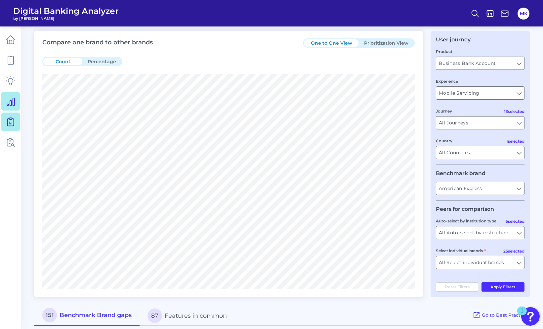
click at [16, 104] on link at bounding box center [10, 101] width 19 height 19
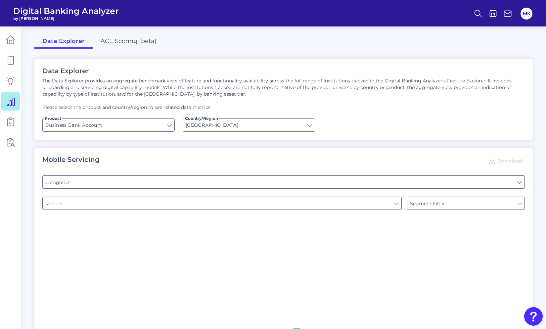
type input "Pre-login Features"
type input "Type of Institution"
type input "Login"
type input "Type of Institution"
type input "Channel"
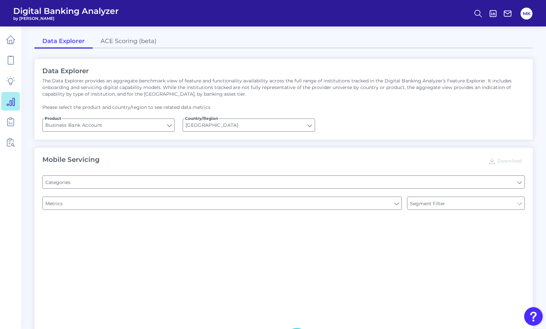
type input "Type of Institution"
type input "Upon opening the app are users immediately prompted to use Touch/Face ID to log…"
type input "Does it offer third-party single sign on?"
type input "Can you apply for the PRODUCT as a new to brand customer on ANY digital channel?"
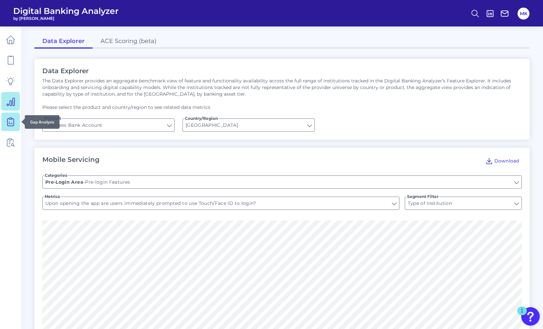
click at [7, 118] on icon at bounding box center [10, 121] width 9 height 9
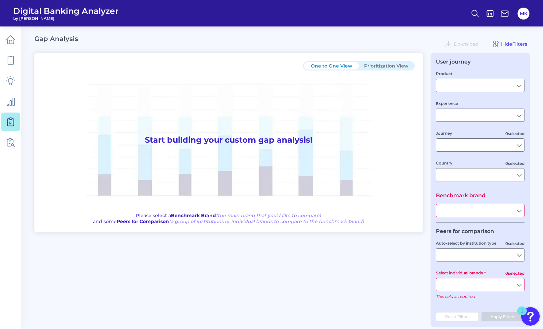
type input "Business Bank Account"
type input "Mobile Servicing"
type input "Pre-Login Area, Secure Area, Move Money, Card Management, User Permissions & En…"
type input "United States"
type input "American Express"
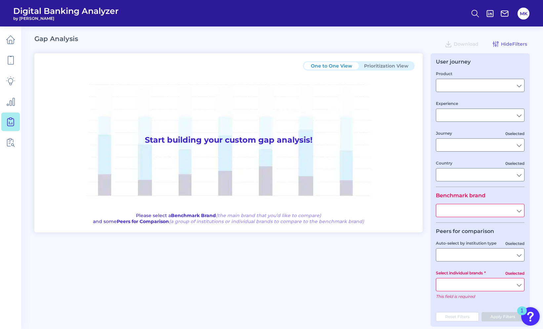
type input "All Select individual brands"
type input "All Countries"
type input "All Journeys"
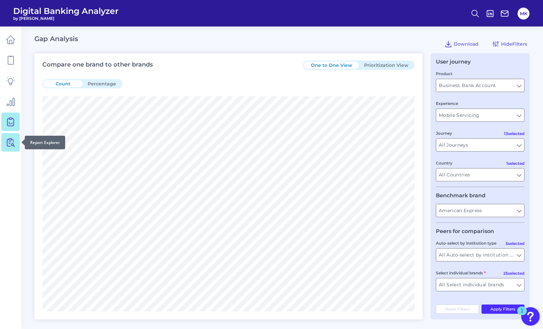
click at [11, 144] on icon at bounding box center [12, 142] width 6 height 8
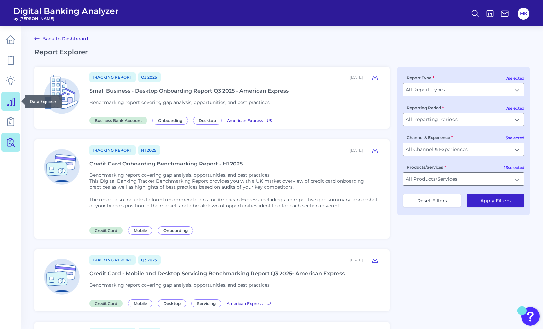
click at [15, 100] on icon at bounding box center [11, 102] width 8 height 8
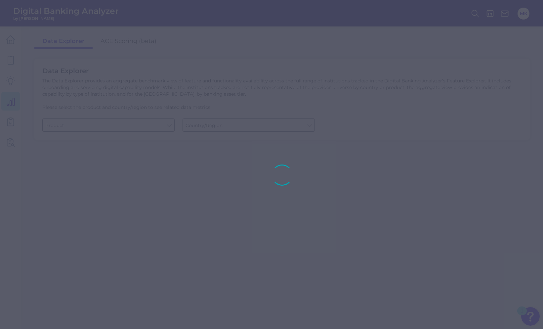
type input "Business Bank Account"
type input "United States"
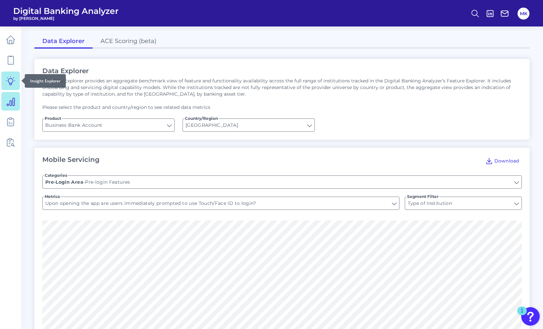
click at [14, 81] on icon at bounding box center [10, 80] width 9 height 9
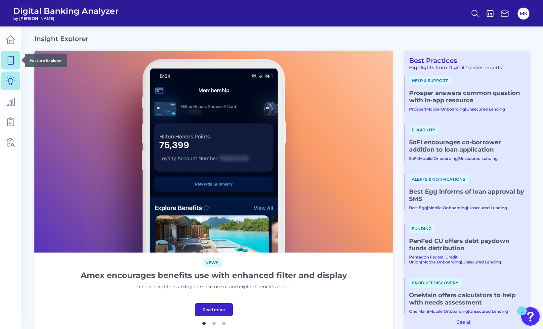
click at [7, 65] on link at bounding box center [10, 60] width 19 height 19
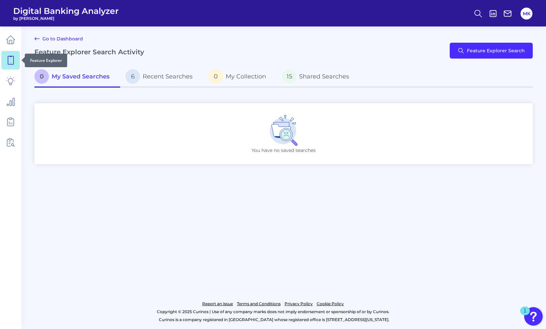
click at [9, 64] on icon at bounding box center [10, 60] width 9 height 9
click at [171, 71] on p "6 Recent Searches" at bounding box center [158, 76] width 67 height 15
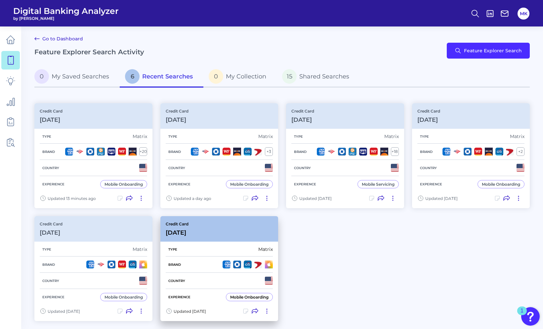
click at [218, 228] on div "Credit Card Aug 18 2025" at bounding box center [219, 228] width 118 height 25
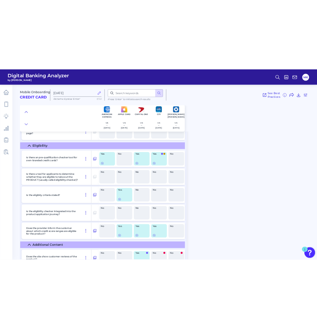
scroll to position [892, 0]
